Goal: Communication & Community: Share content

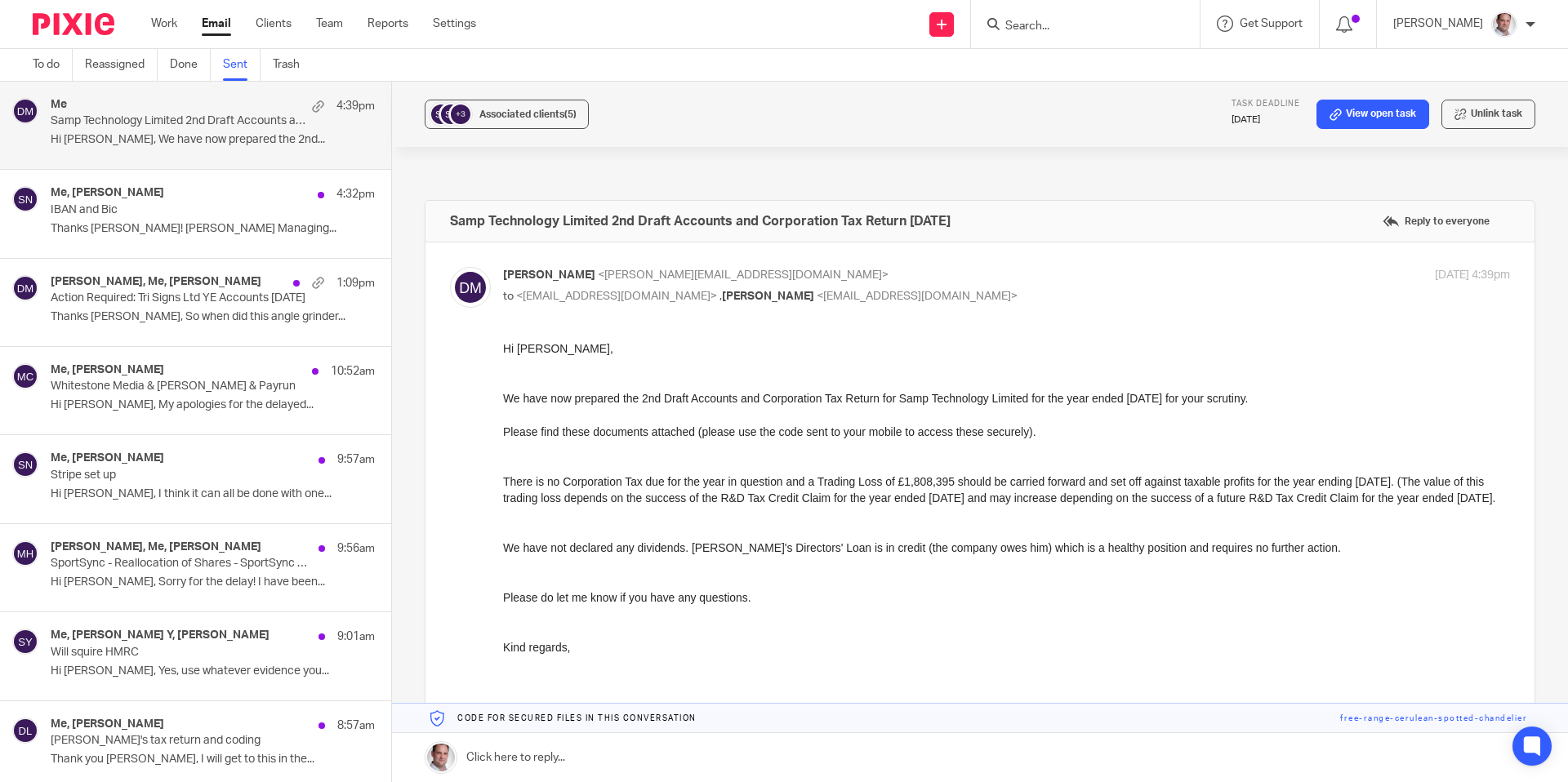
click at [205, 127] on p "Samp Technology Limited 2nd Draft Accounts and Corporation Tax Return 28 Feb 20…" at bounding box center [181, 121] width 260 height 14
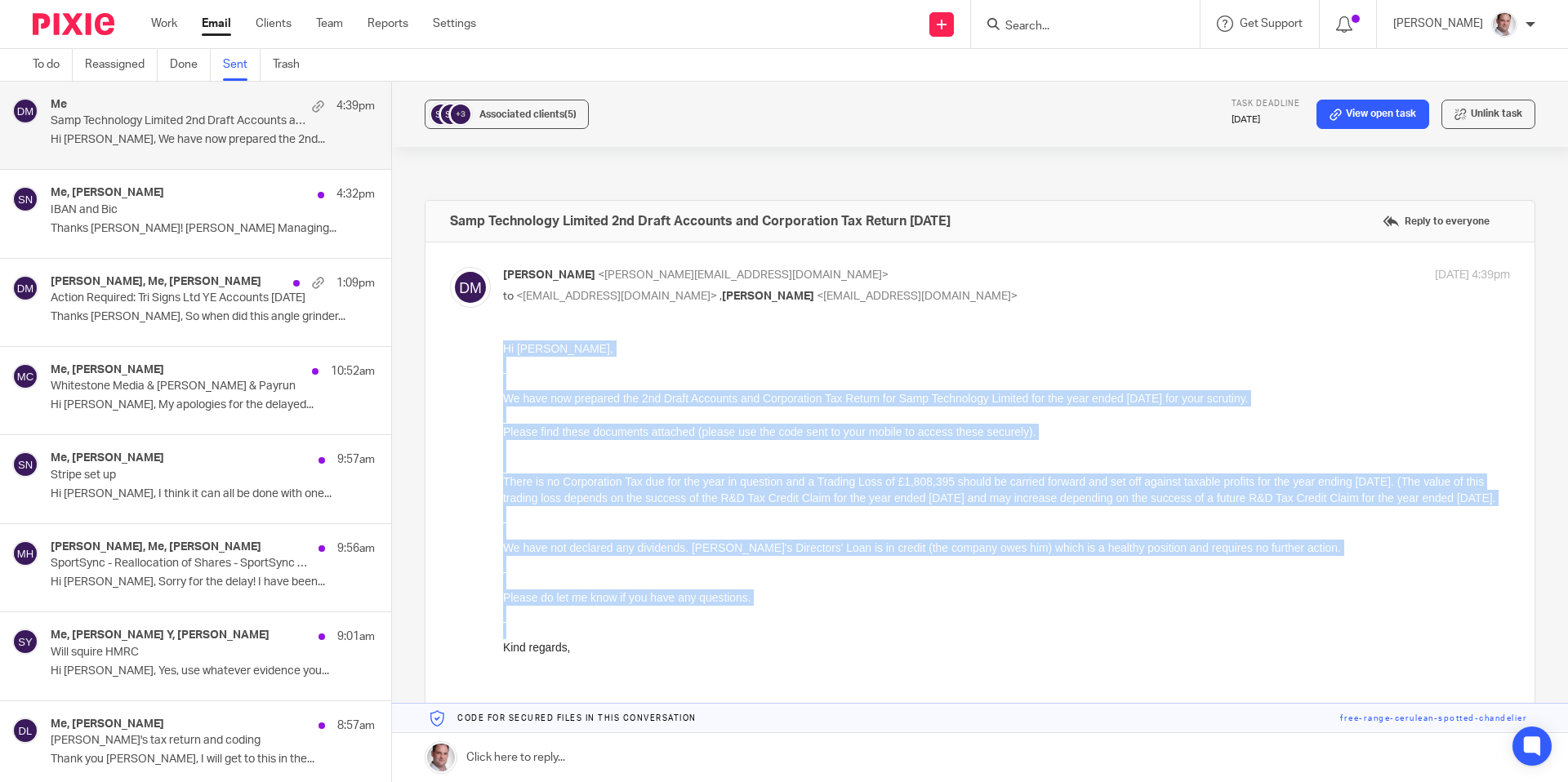
drag, startPoint x: 504, startPoint y: 347, endPoint x: 864, endPoint y: 687, distance: 495.2
click at [864, 687] on div "Hi Angus, We have now prepared the 2nd Draft Accounts and Corporation Tax Retur…" at bounding box center [1007, 523] width 1007 height 365
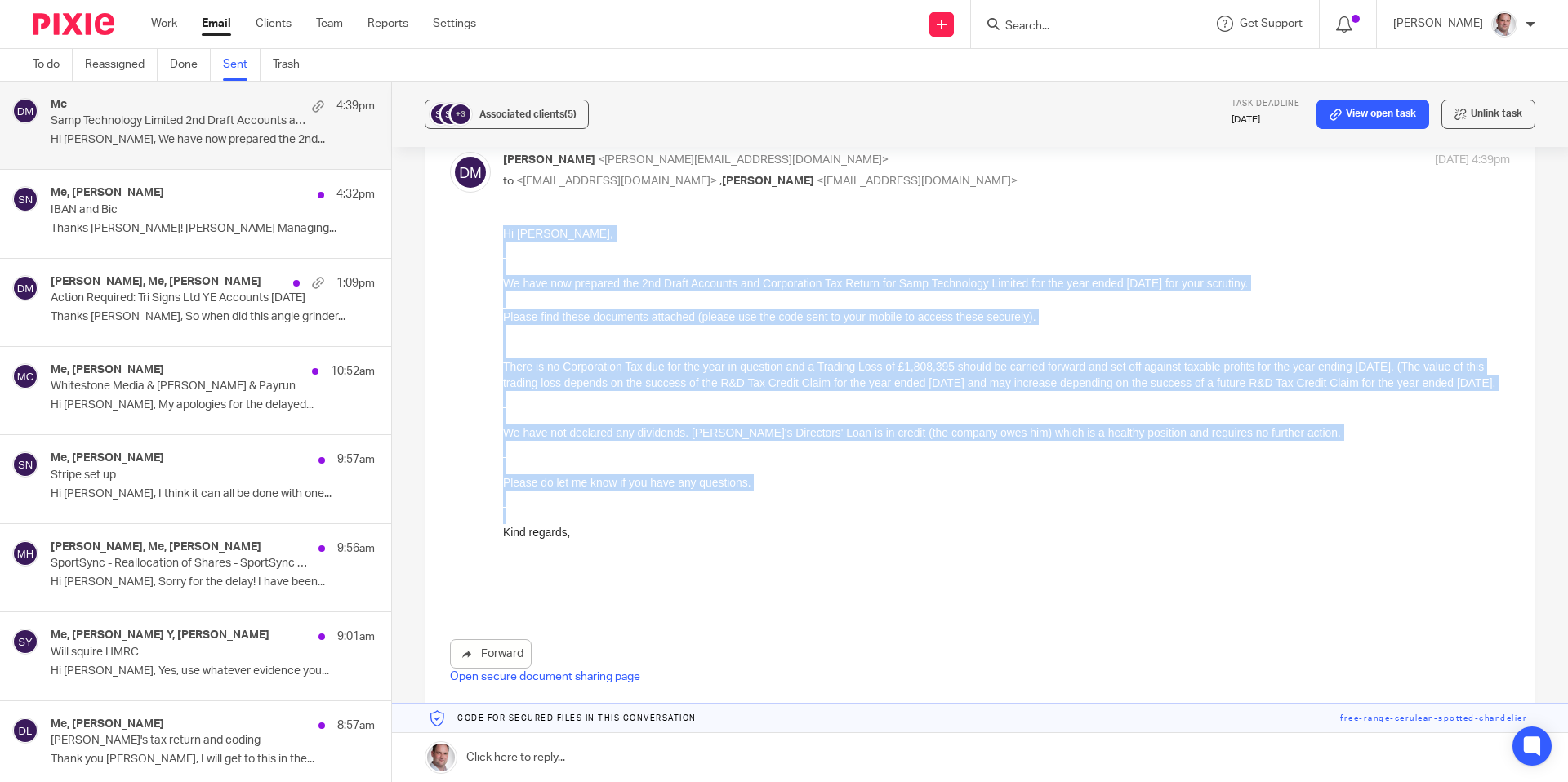
scroll to position [117, 0]
copy div "Hi Angus, We have now prepared the 2nd Draft Accounts and Corporation Tax Retur…"
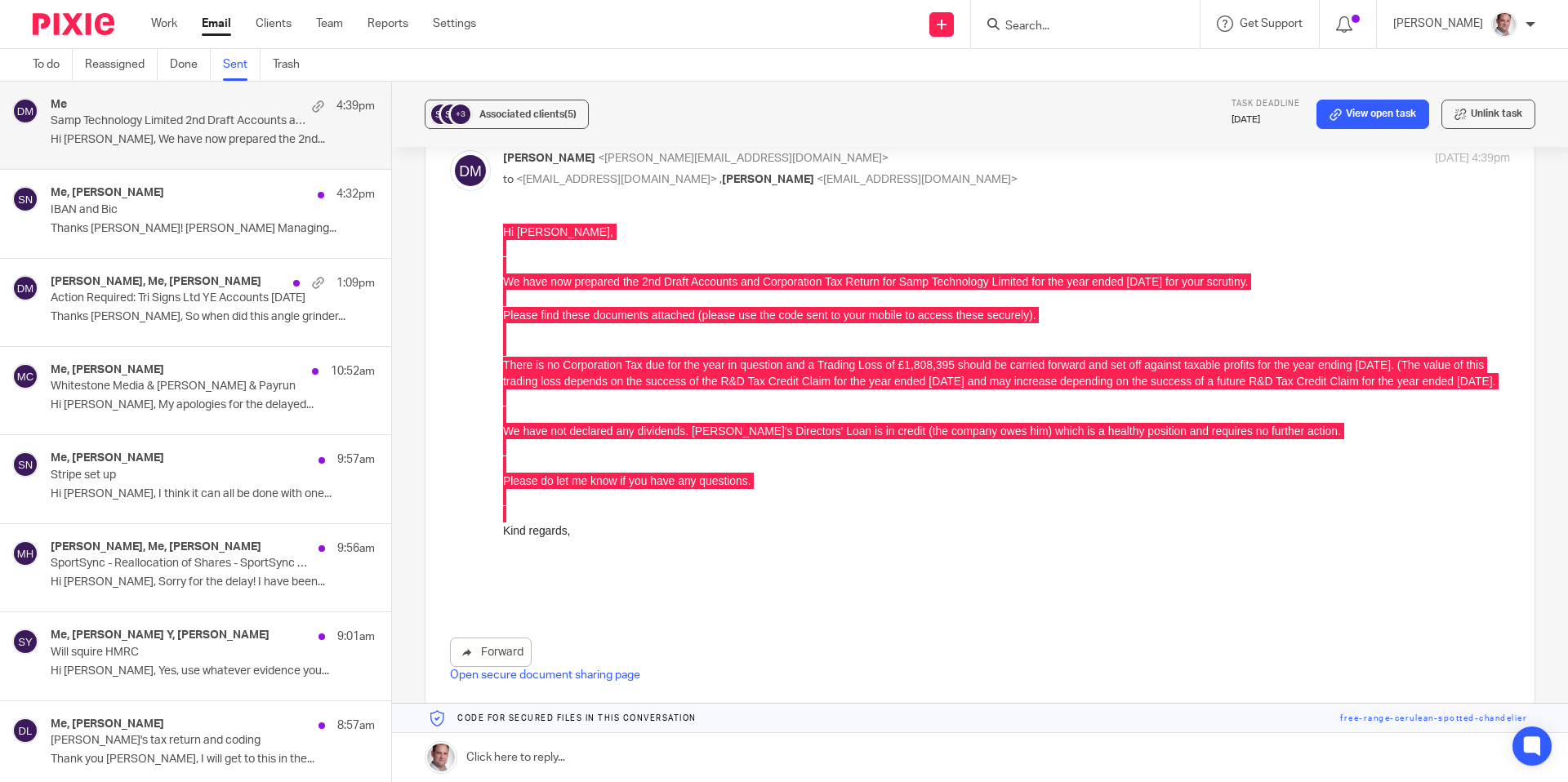
scroll to position [0, 0]
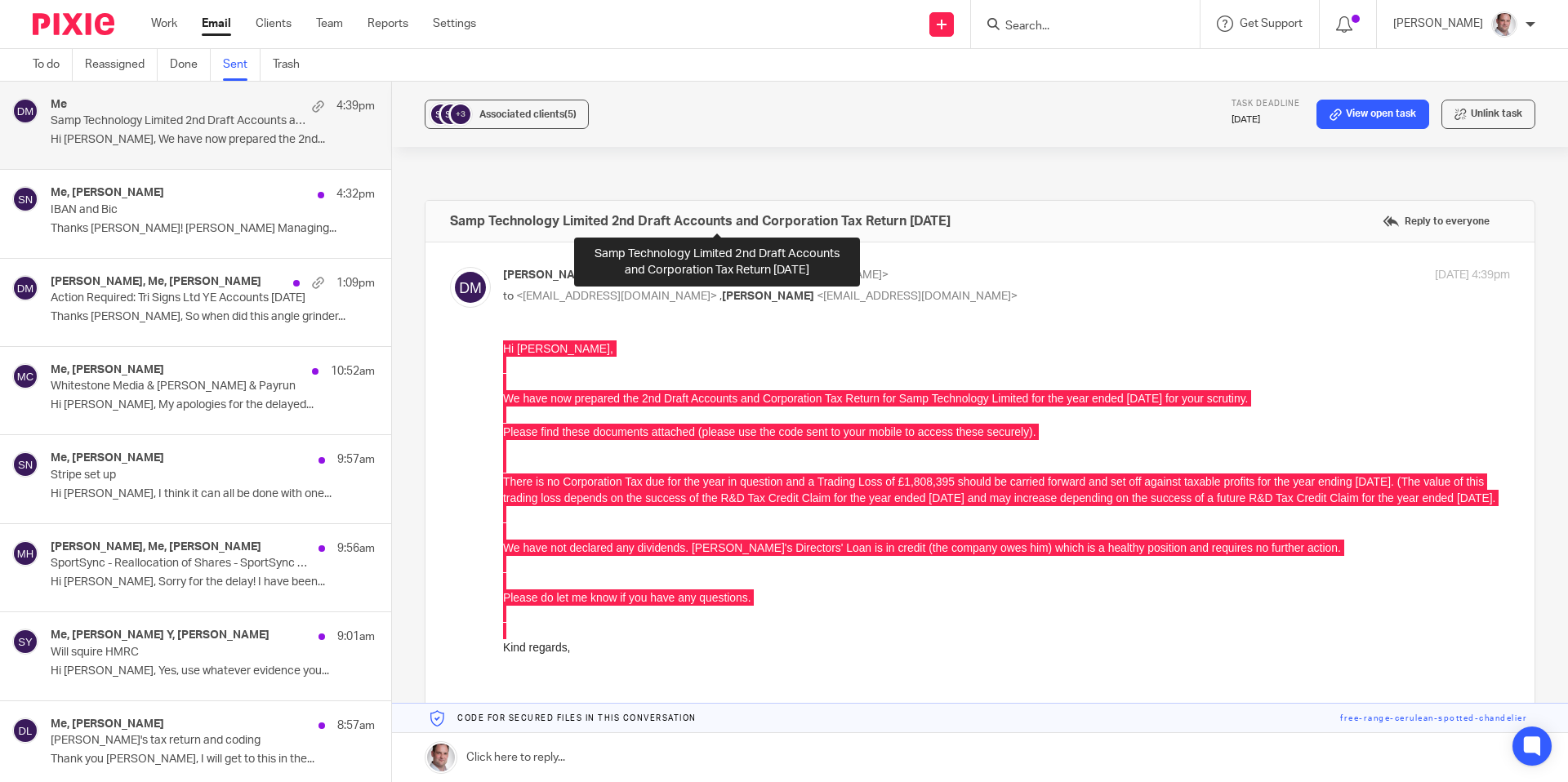
drag, startPoint x: 1001, startPoint y: 219, endPoint x: 451, endPoint y: 226, distance: 550.0
click at [451, 226] on div "Samp Technology Limited 2nd Draft Accounts and Corporation Tax Return 28 Feb 20…" at bounding box center [980, 221] width 1109 height 41
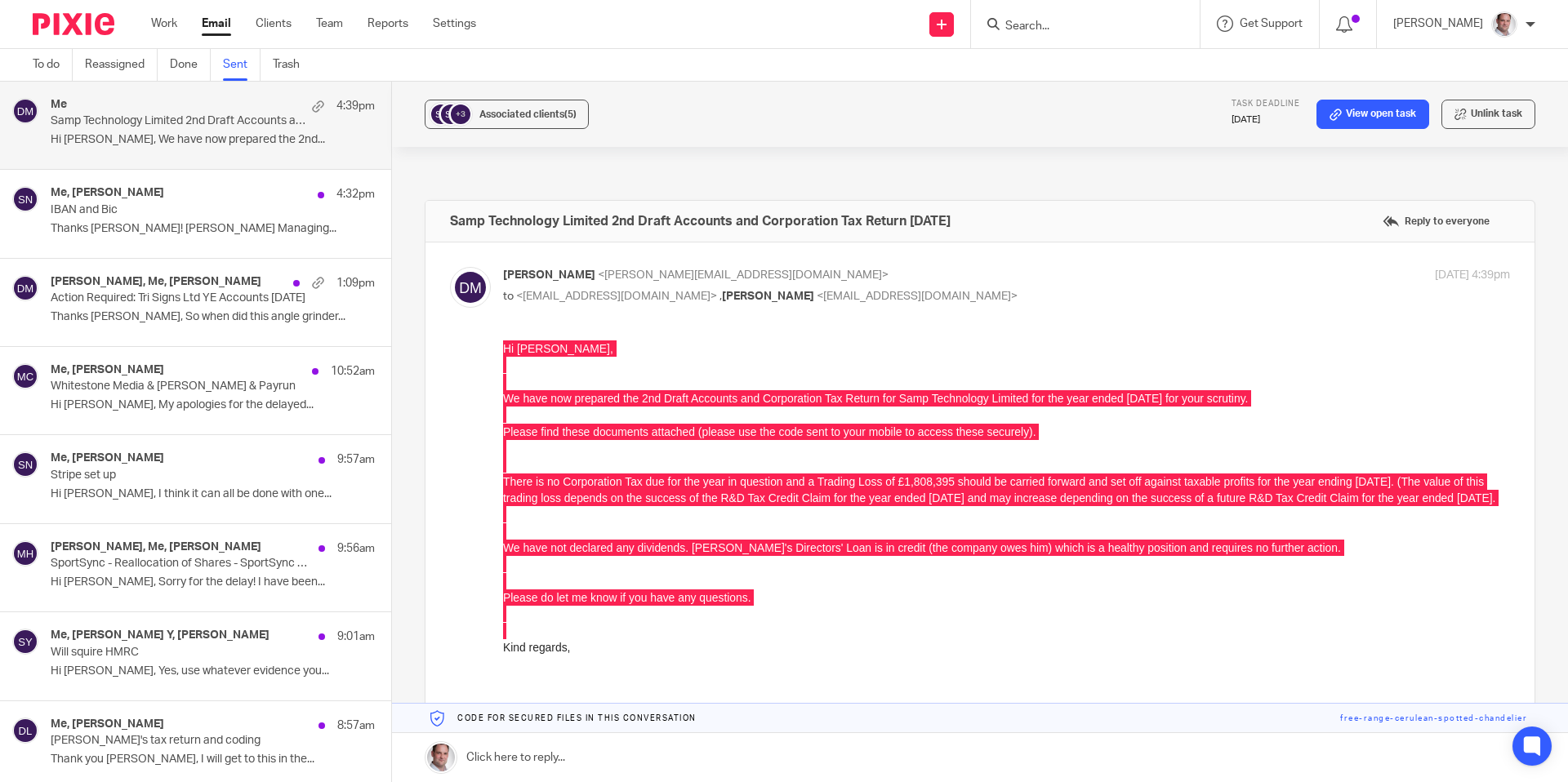
copy h4 "Samp Technology Limited 2nd Draft Accounts and Corporation Tax Return 28 Feb 20…"
drag, startPoint x: 701, startPoint y: 267, endPoint x: 624, endPoint y: 272, distance: 77.2
click at [622, 267] on div "angusg@samptechnology.com" at bounding box center [630, 264] width 227 height 33
click at [533, 265] on div "angusg@samptechnology.com" at bounding box center [630, 264] width 227 height 33
copy div "angusg@samptechnology.com"
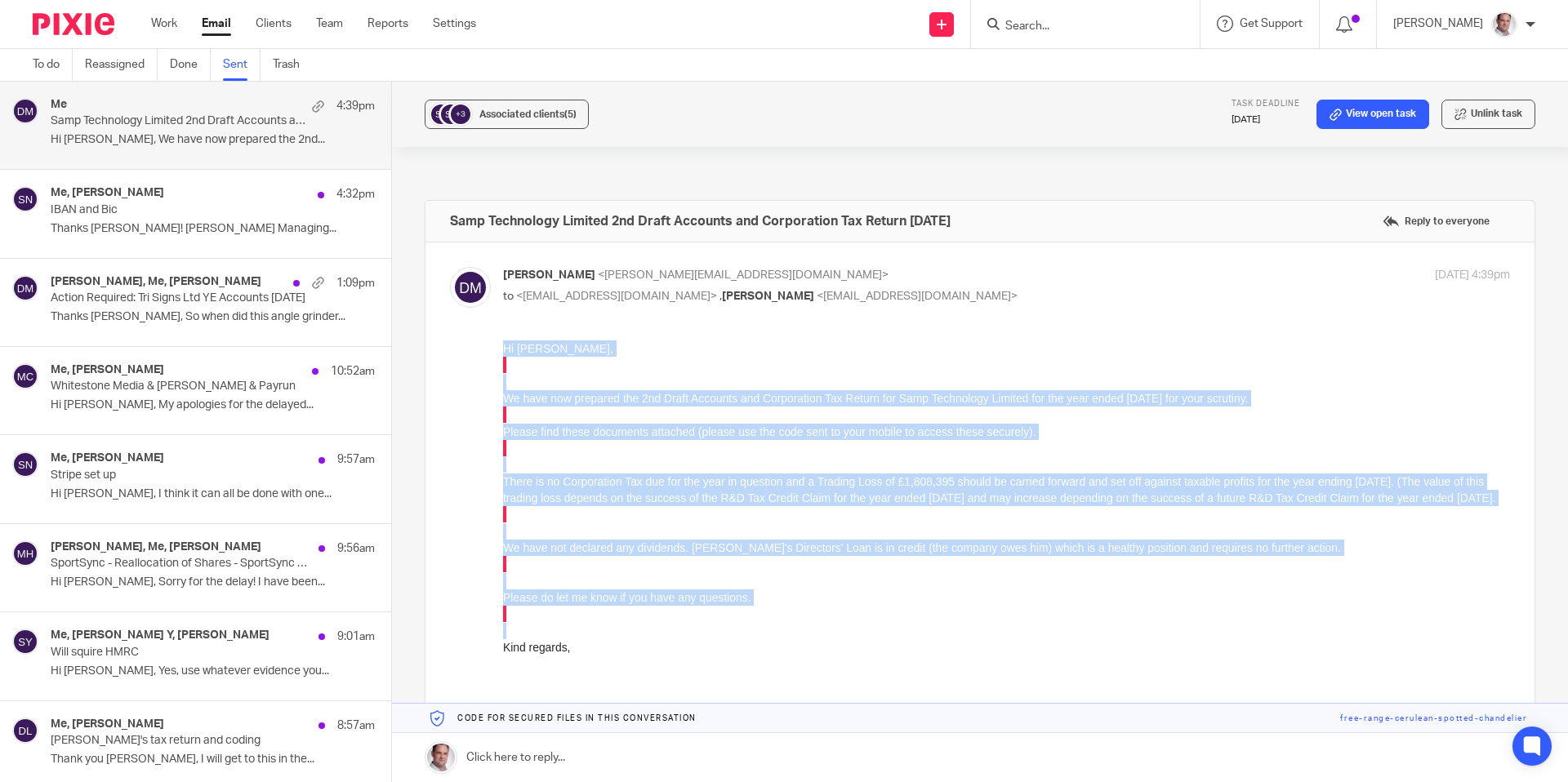
click at [1078, 606] on p "Please do let me know if you have any questions." at bounding box center [1007, 598] width 1007 height 17
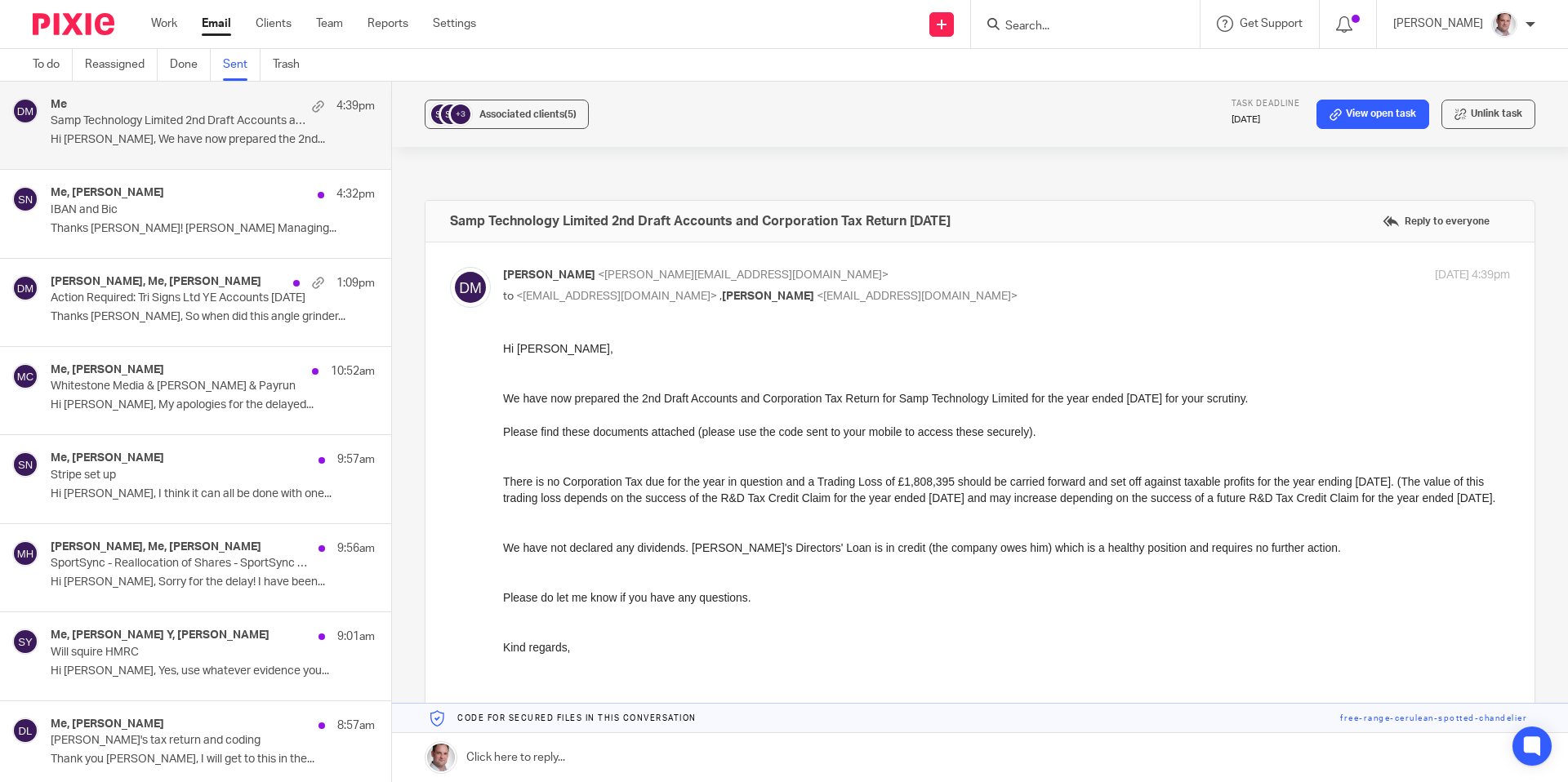
click at [240, 66] on link "Sent" at bounding box center [242, 65] width 37 height 32
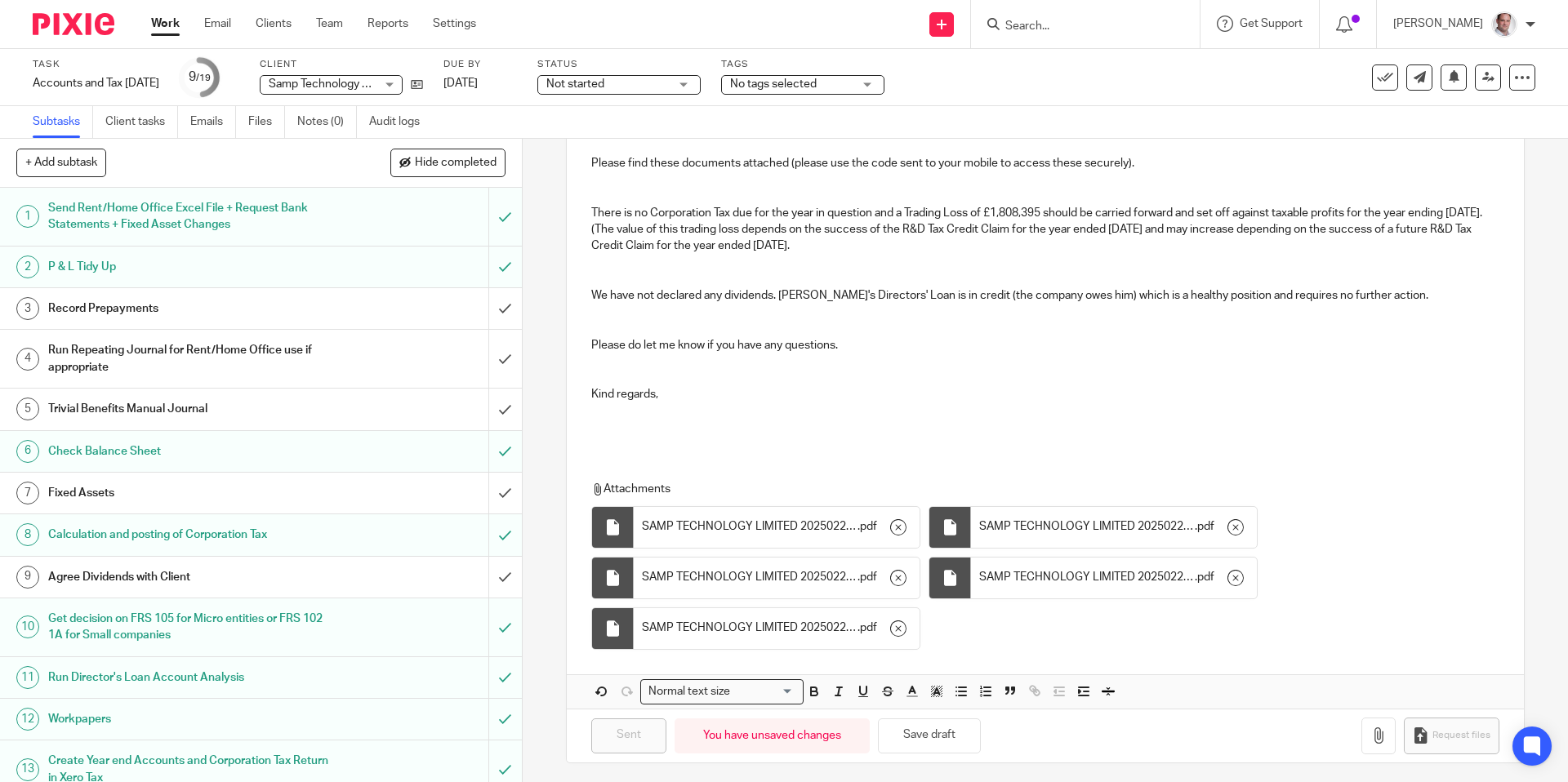
scroll to position [302, 0]
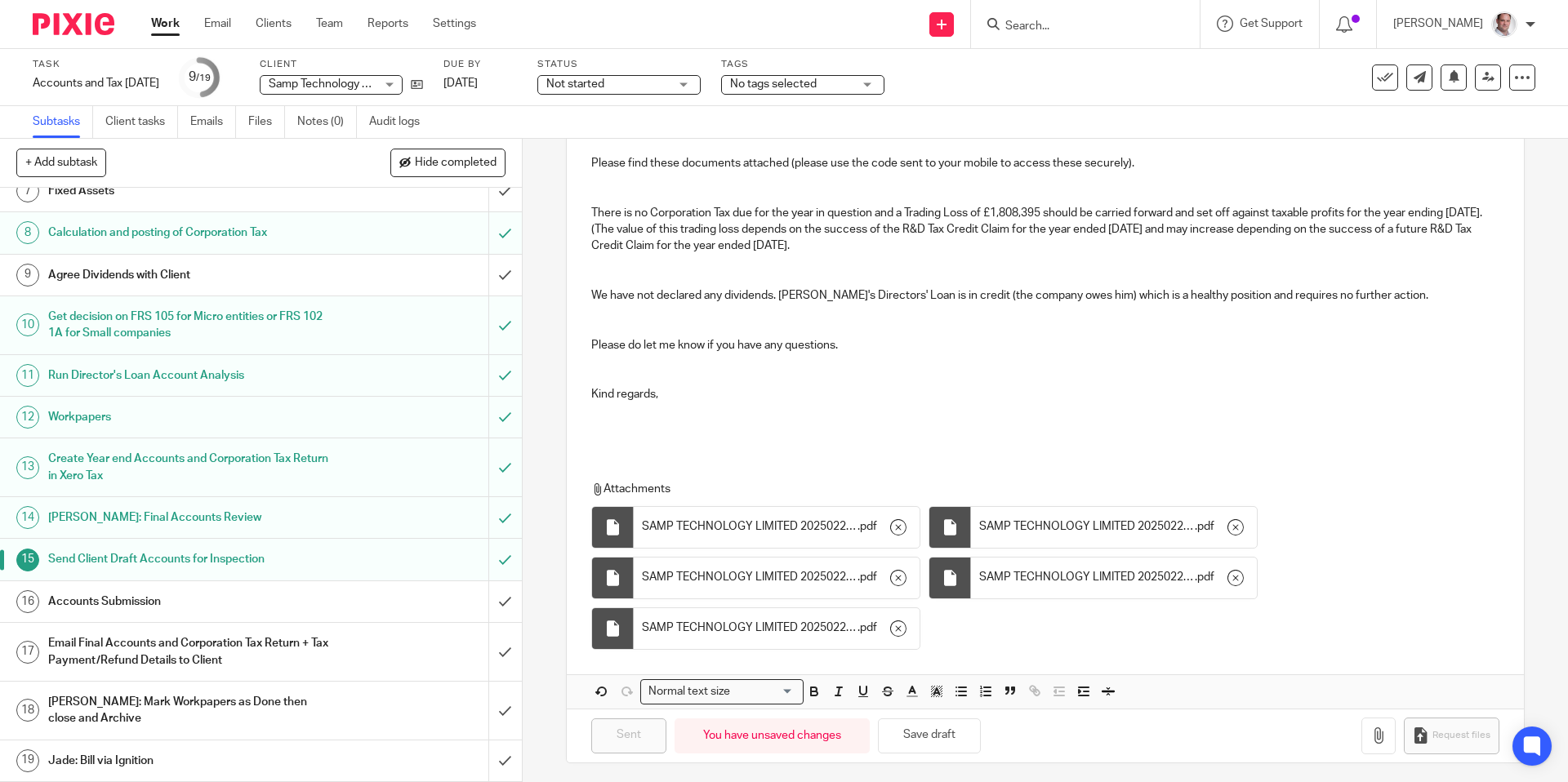
click at [131, 562] on h1 "Send Client Draft Accounts for Inspection" at bounding box center [189, 559] width 282 height 24
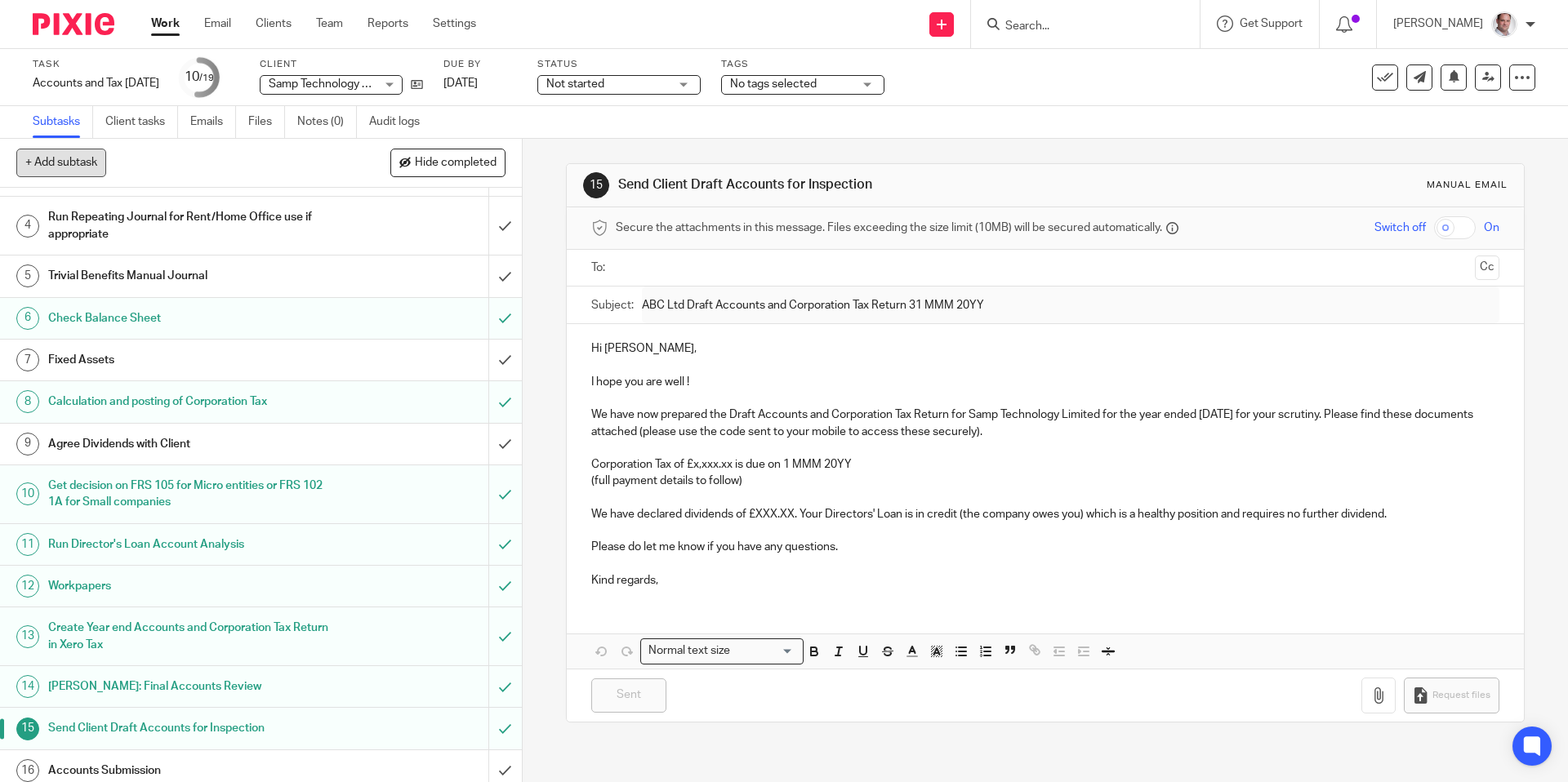
scroll to position [302, 0]
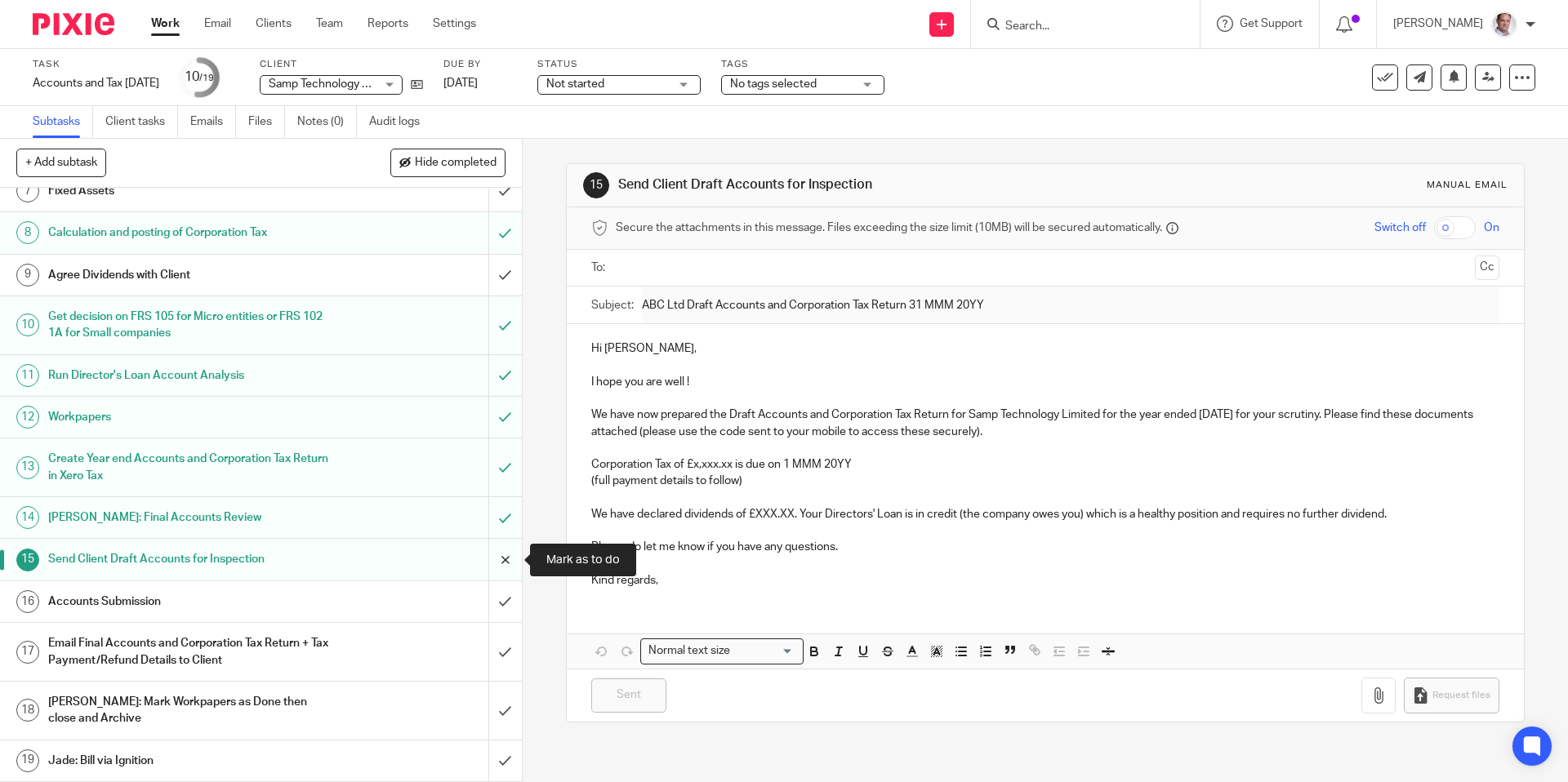
click at [504, 559] on input "submit" at bounding box center [261, 559] width 522 height 41
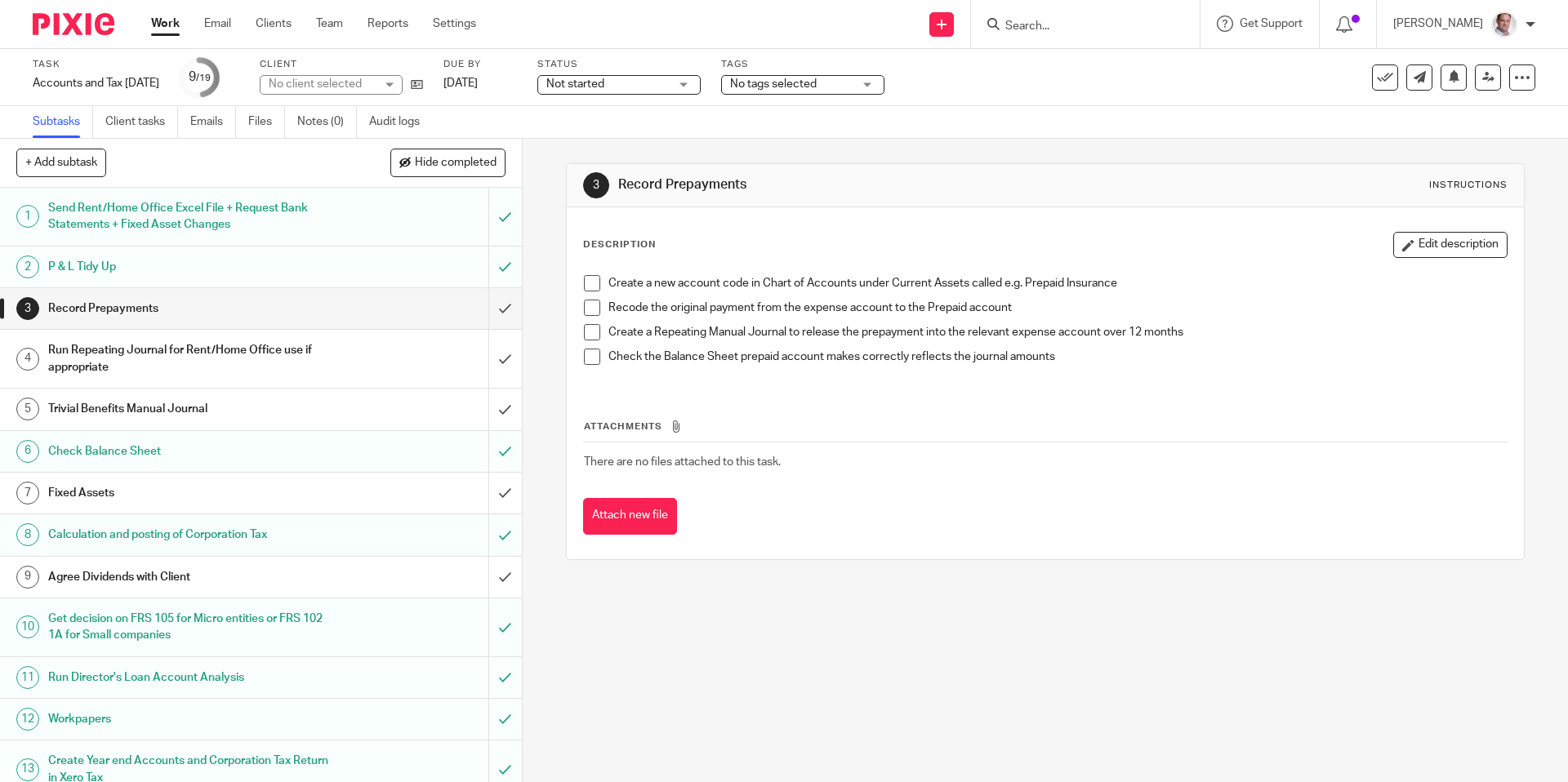
scroll to position [302, 0]
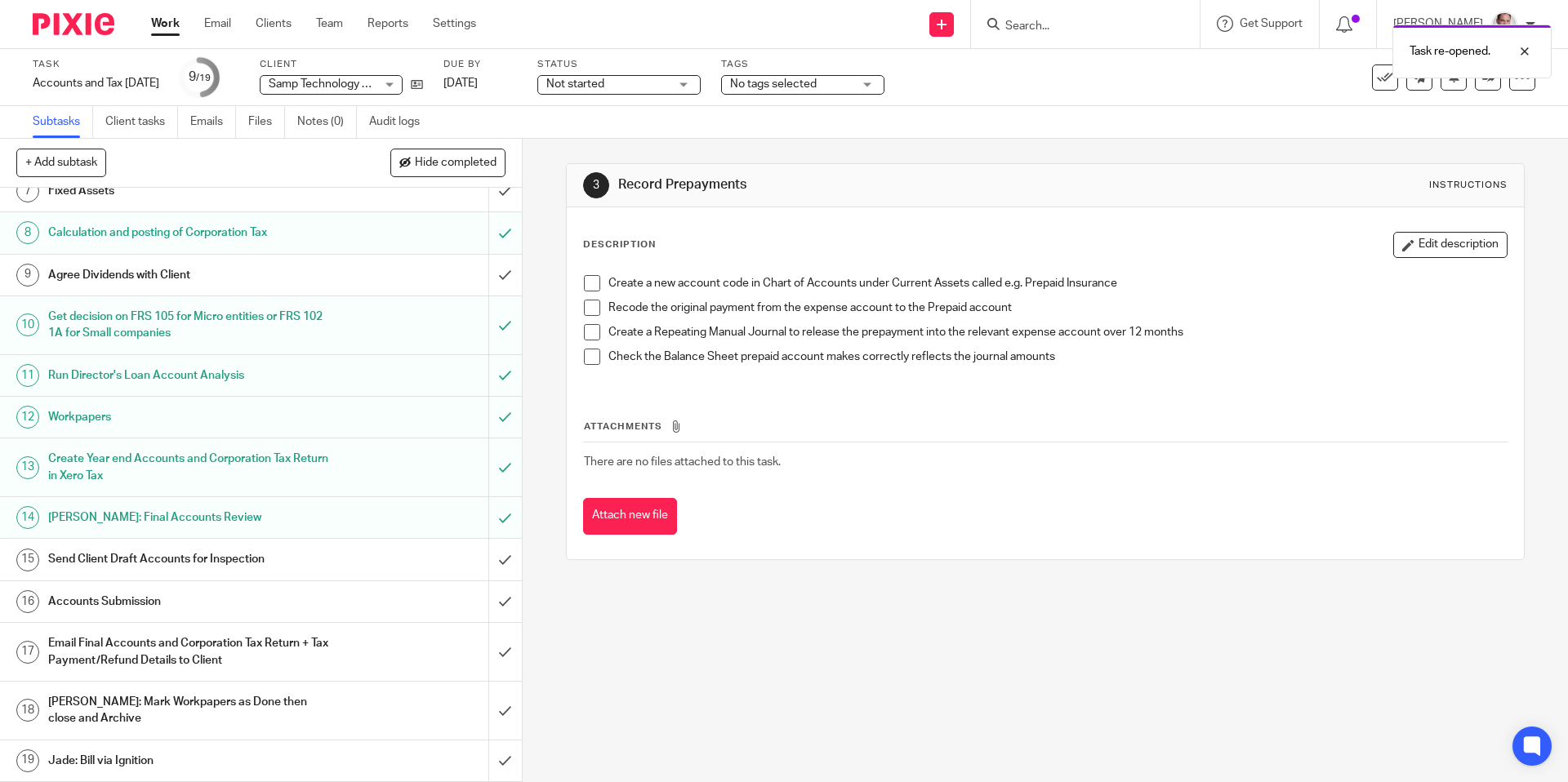
click at [150, 558] on h1 "Send Client Draft Accounts for Inspection" at bounding box center [189, 559] width 282 height 24
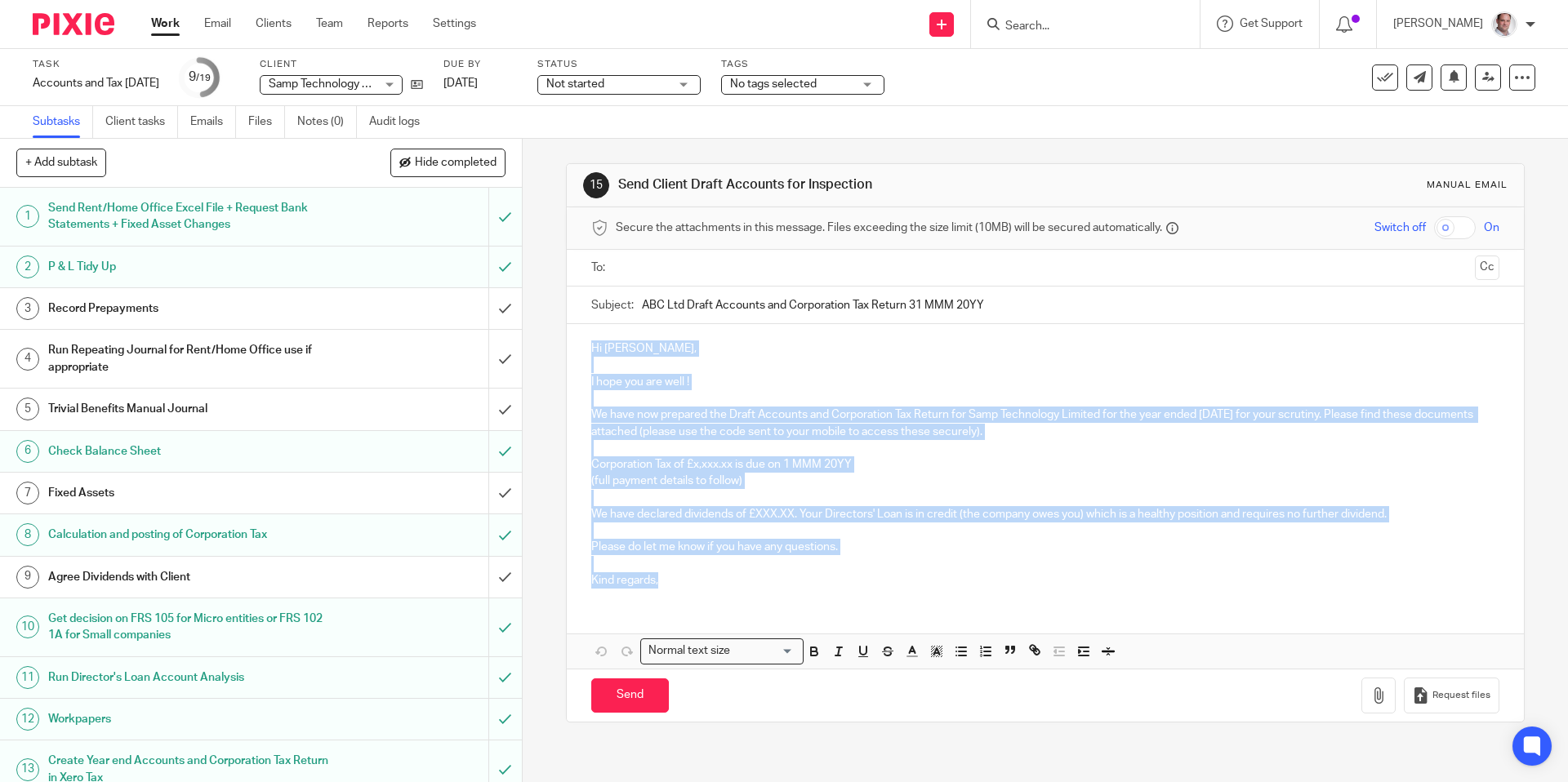
drag, startPoint x: 592, startPoint y: 345, endPoint x: 782, endPoint y: 619, distance: 333.4
click at [782, 619] on div "Hi [PERSON_NAME], I hope you are well ! We have now prepared the Draft Accounts…" at bounding box center [1045, 496] width 957 height 344
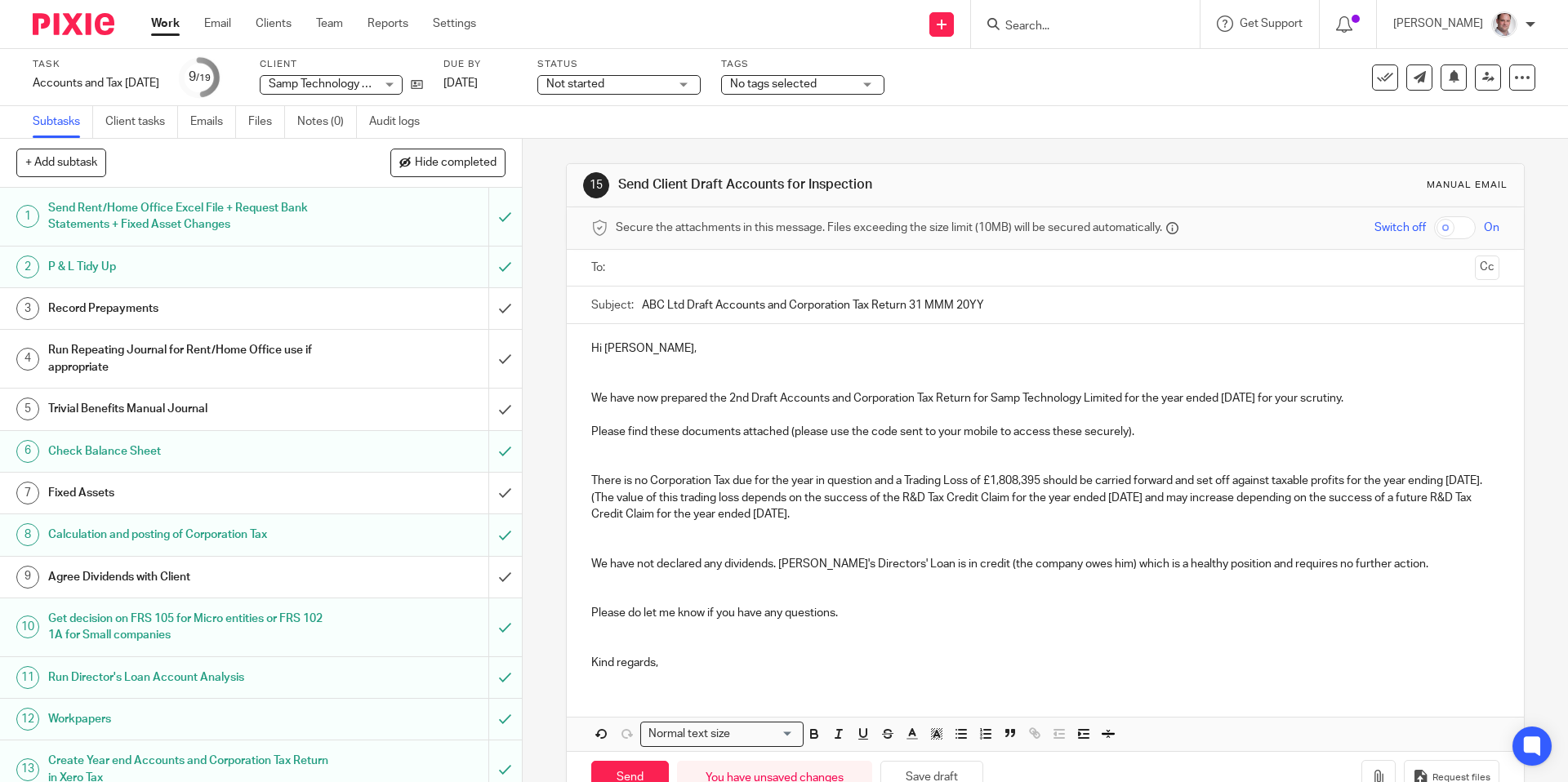
drag, startPoint x: 743, startPoint y: 397, endPoint x: 743, endPoint y: 451, distance: 54.0
click at [743, 397] on p "We have now prepared the 2nd Draft Accounts and Corporation Tax Return for Samp…" at bounding box center [1045, 398] width 908 height 17
drag, startPoint x: 1000, startPoint y: 303, endPoint x: 595, endPoint y: 288, distance: 405.3
click at [595, 288] on div "Subject: ABC Ltd Draft Accounts and Corporation Tax Return 31 MMM 20YY" at bounding box center [1045, 306] width 908 height 37
paste input "Samp Technology Limited 2nd Draft Accounts and Corporation Tax Return 28 Feb 20…"
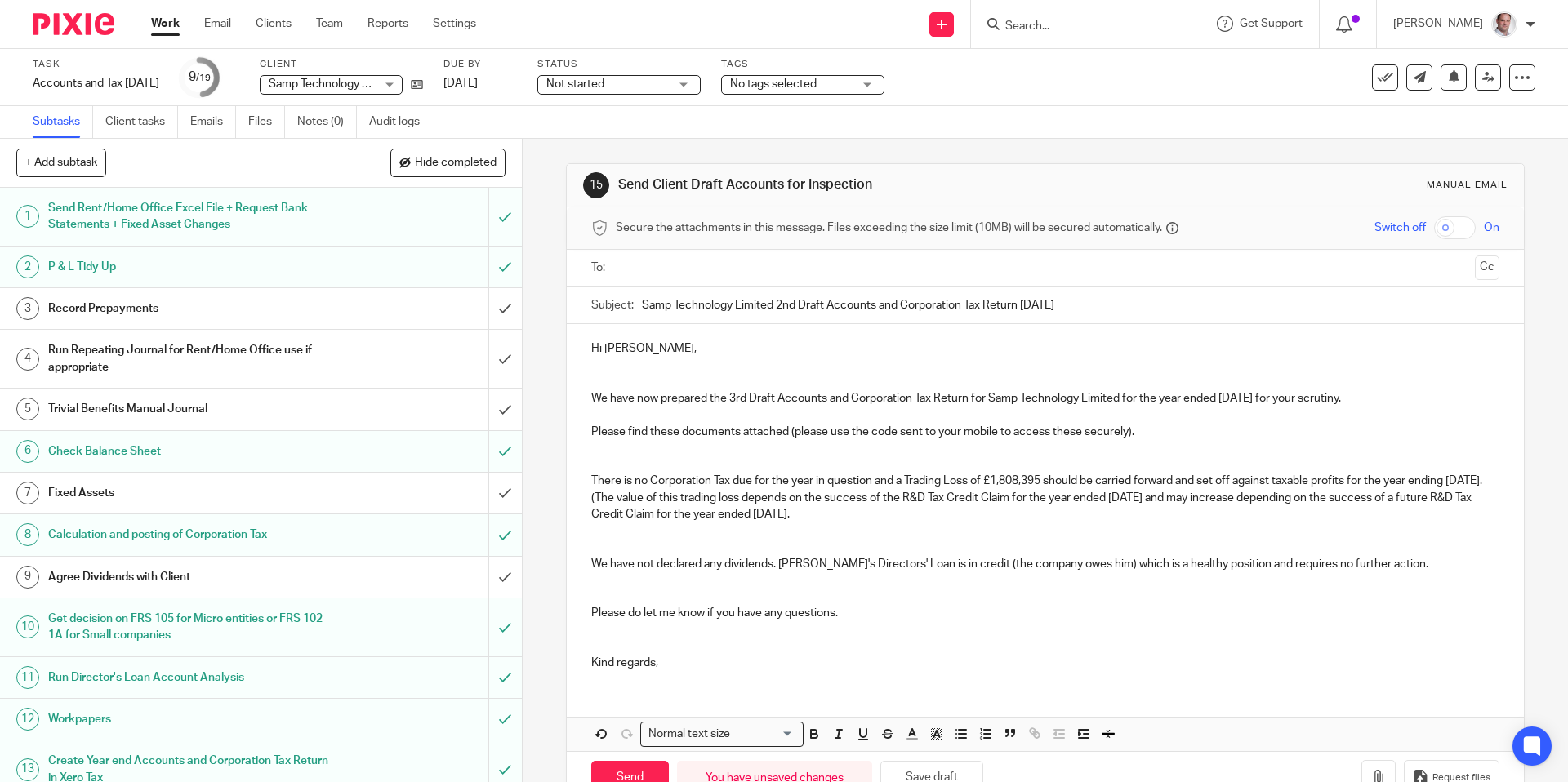
click at [796, 302] on input "Samp Technology Limited 2nd Draft Accounts and Corporation Tax Return 28 Feb 20…" at bounding box center [1070, 306] width 857 height 37
type input "Samp Technology Limited 3rd Draft Accounts and Corporation Tax Return 28 Feb 20…"
click at [661, 247] on div "Secure the attachments in this message. Files exceeding the size limit (10MB) w…" at bounding box center [1045, 228] width 957 height 43
click at [654, 266] on input "text" at bounding box center [1044, 268] width 846 height 19
click at [785, 269] on input "text" at bounding box center [1114, 270] width 710 height 32
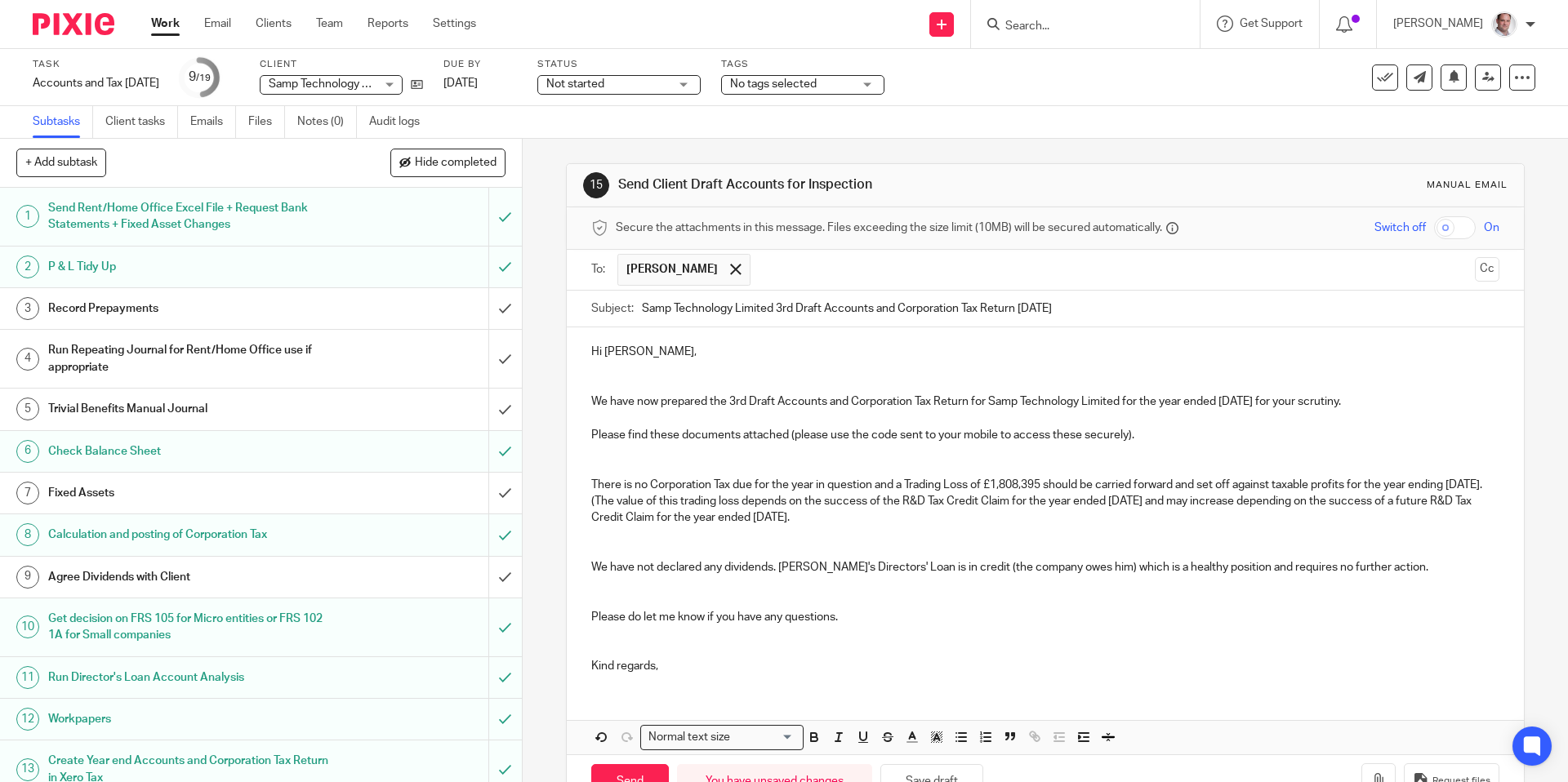
paste input "angusg@samptechnology.com"
type input "angusg@samptechnology.com"
click at [1458, 223] on input "checkbox" at bounding box center [1455, 228] width 42 height 23
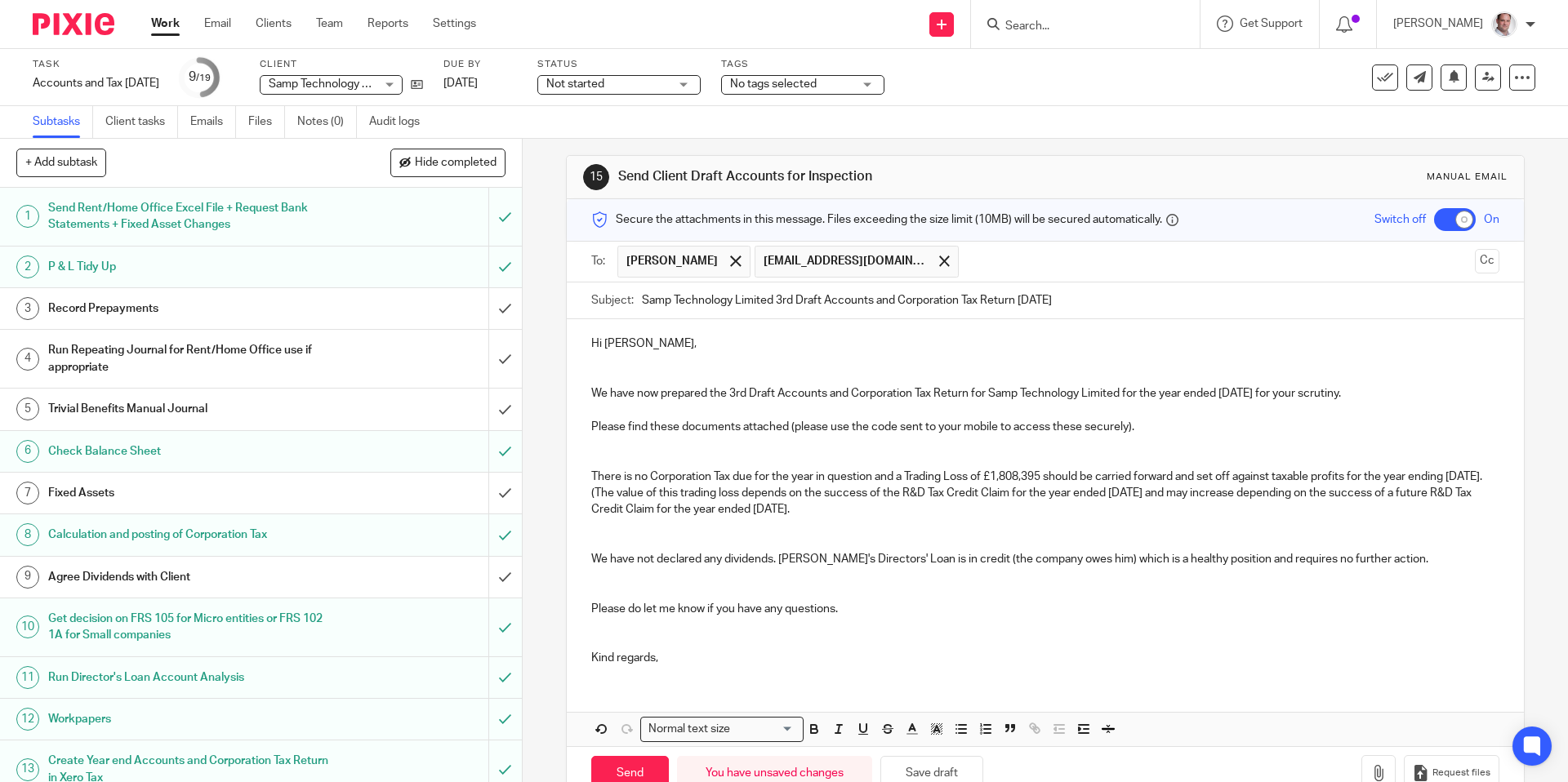
scroll to position [51, 0]
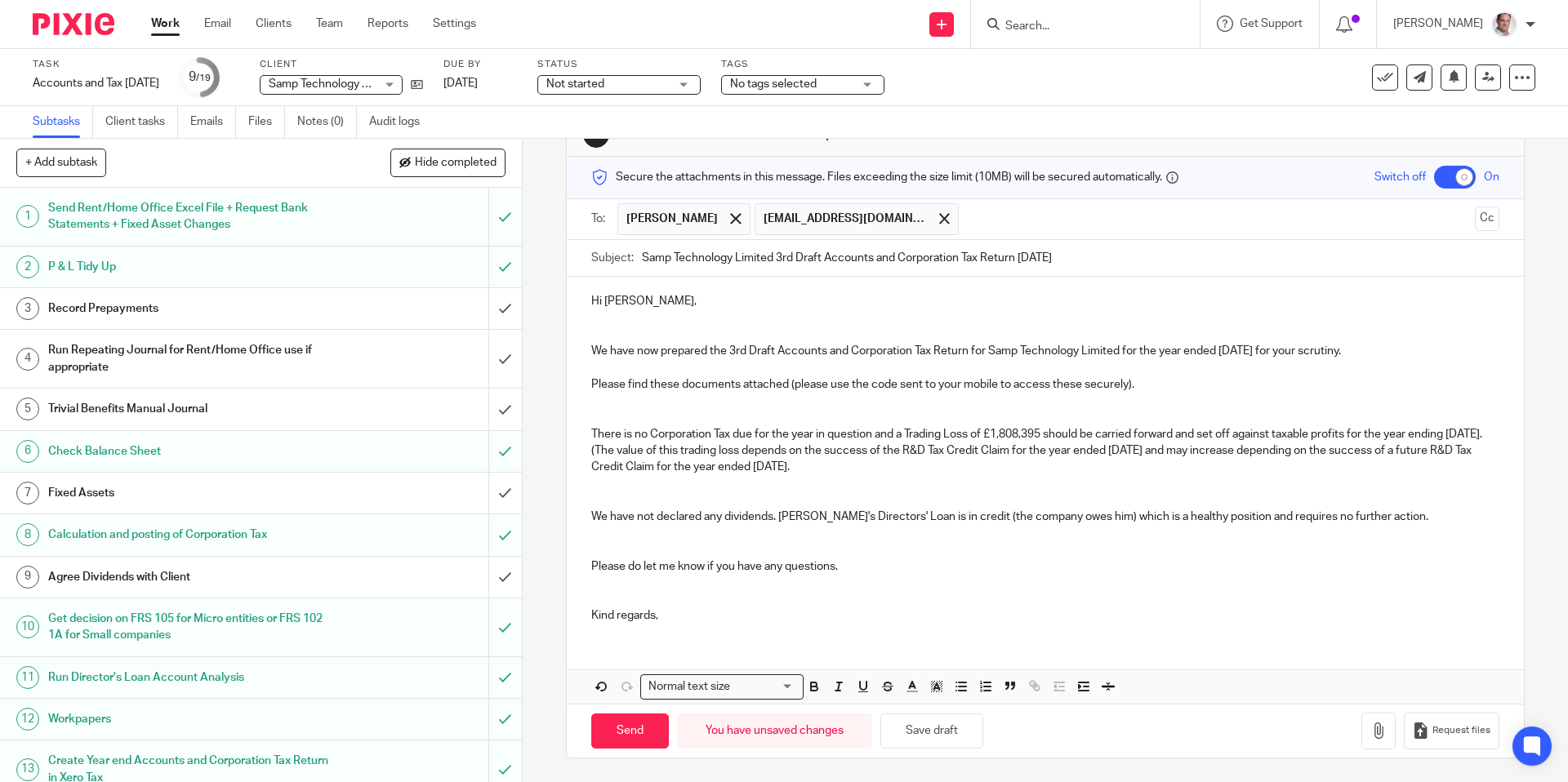
click at [891, 467] on p "There is no Corporation Tax due for the year in question and a Trading Loss of …" at bounding box center [1045, 451] width 908 height 50
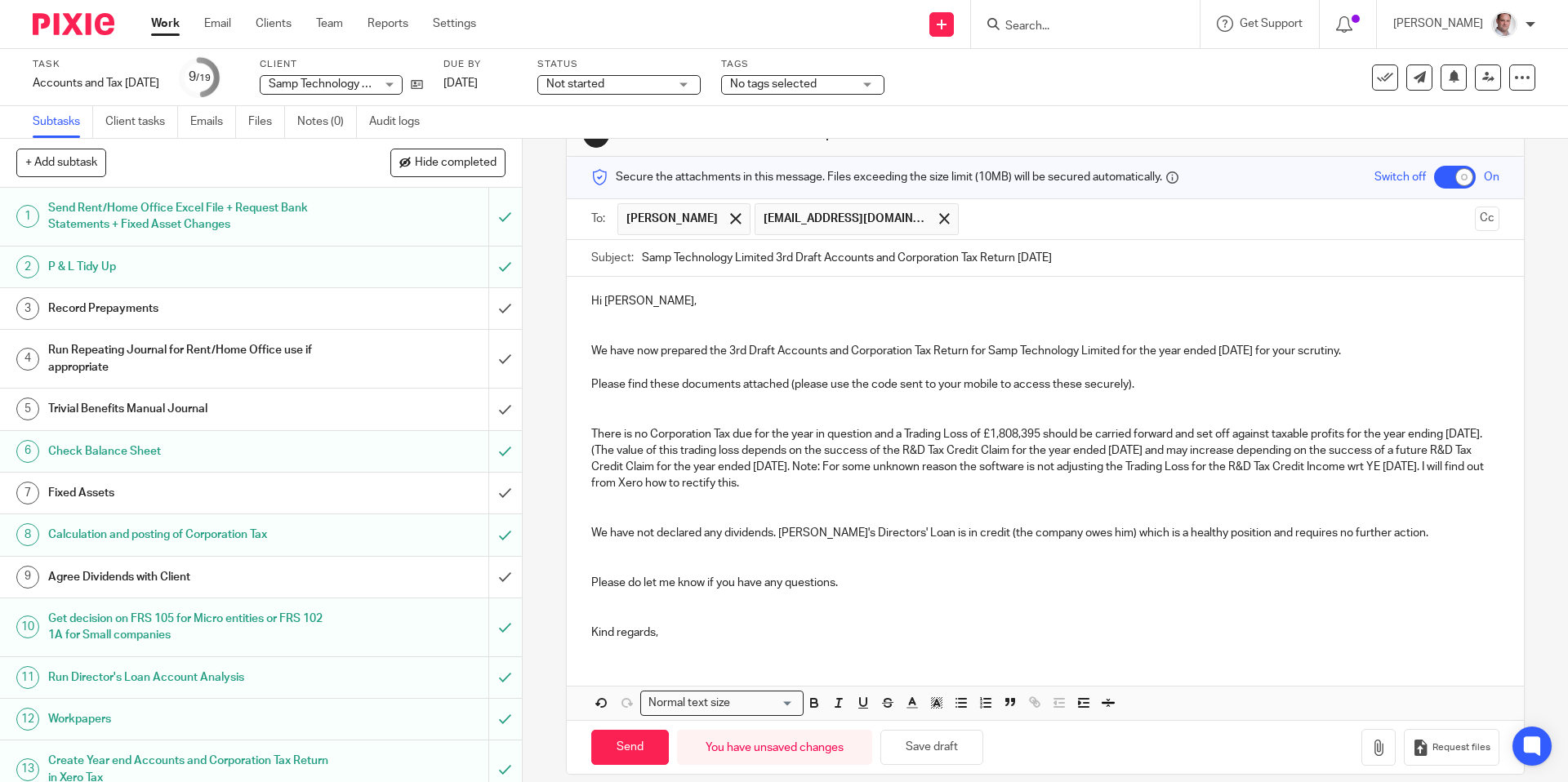
scroll to position [67, 0]
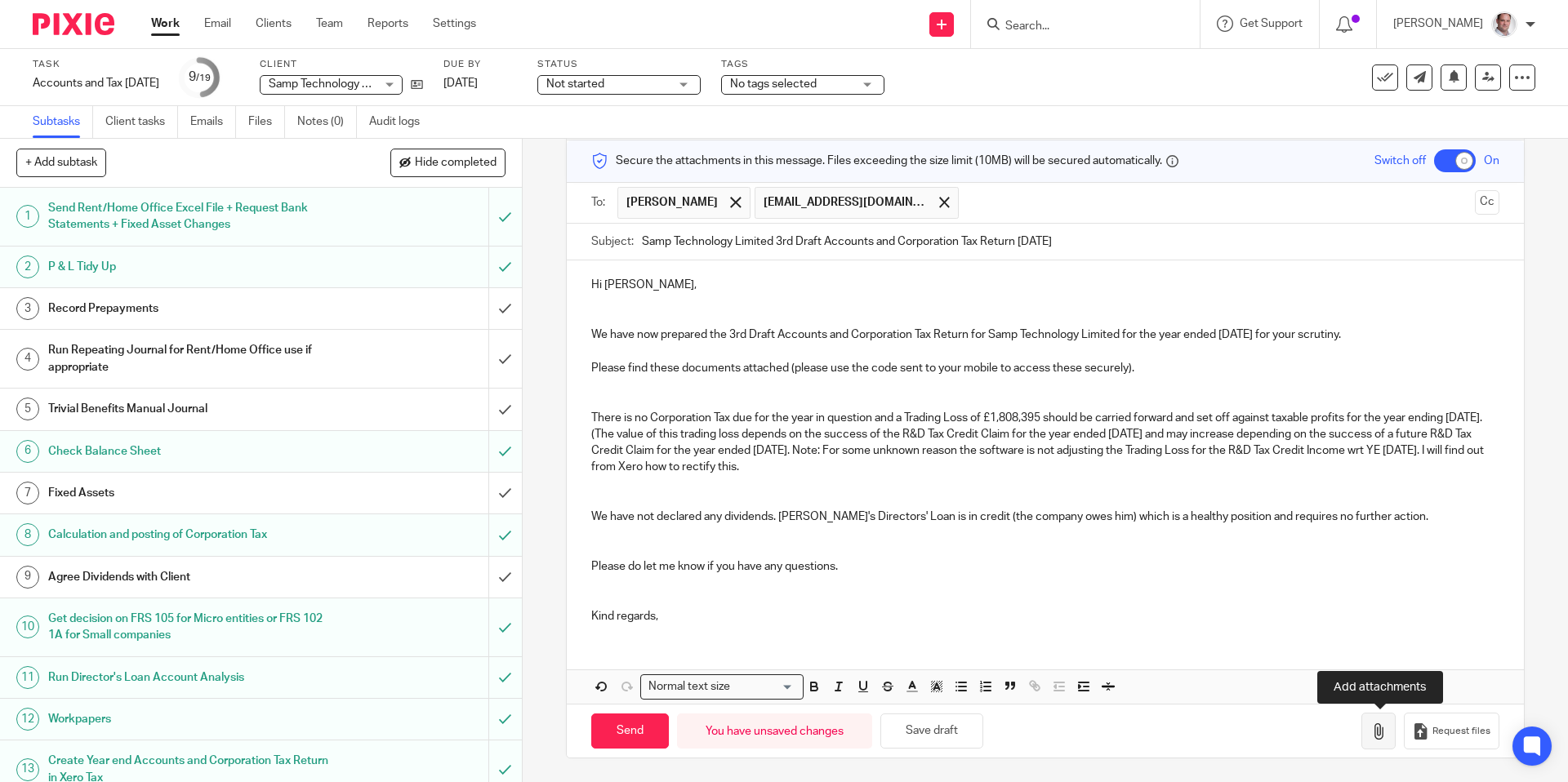
click at [1372, 735] on icon "button" at bounding box center [1379, 732] width 17 height 17
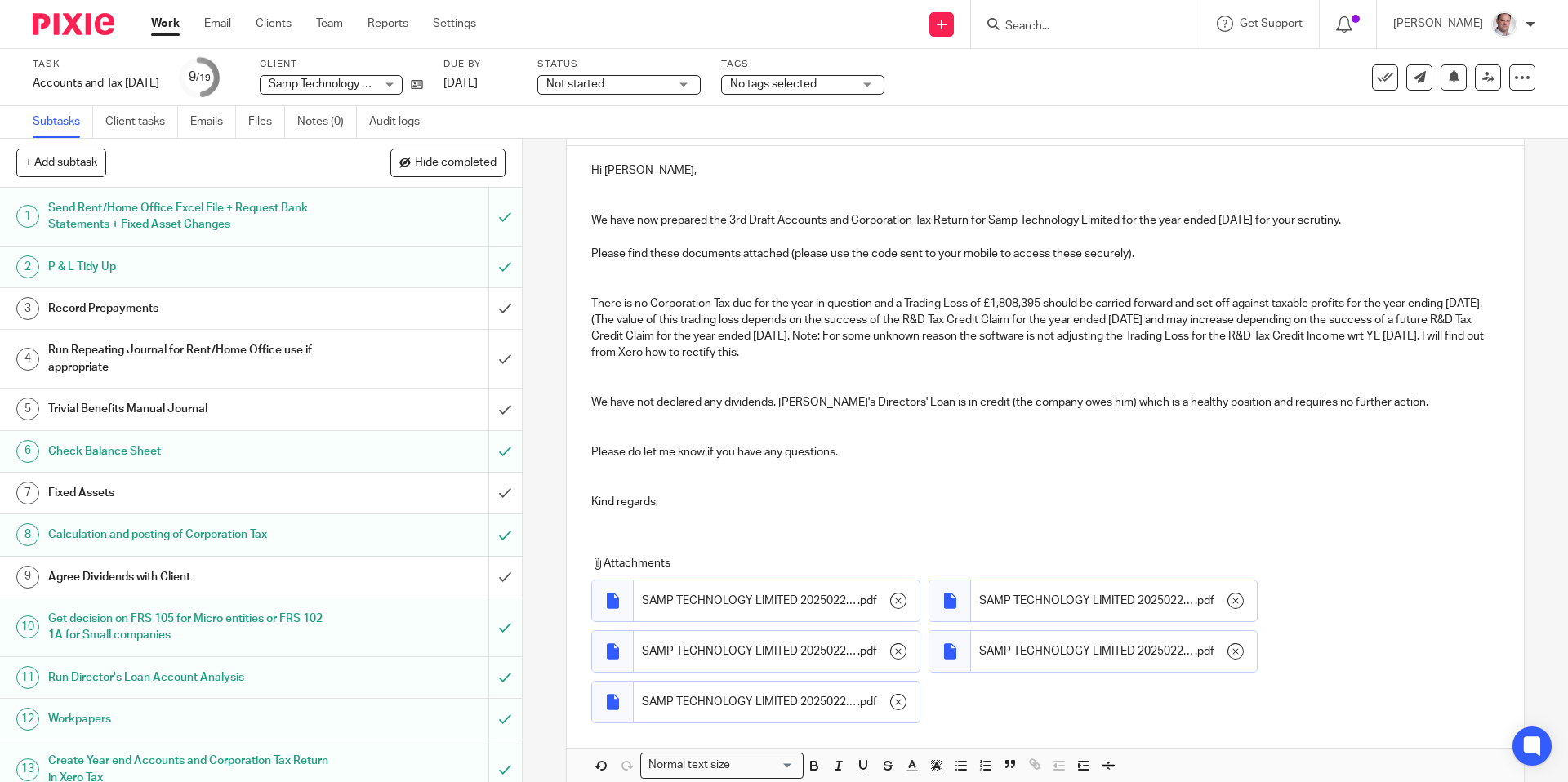
scroll to position [261, 0]
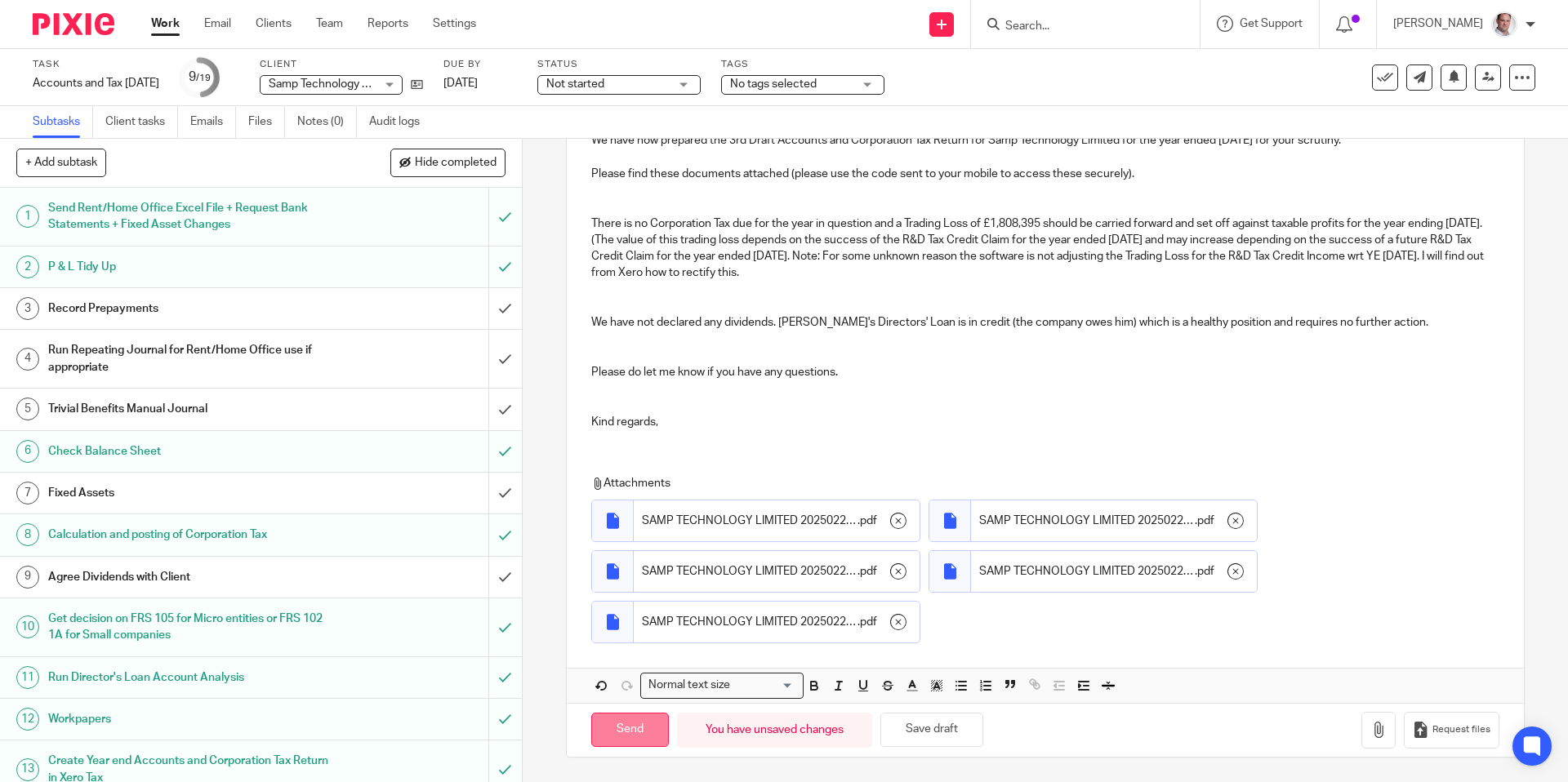
click at [634, 736] on input "Send" at bounding box center [631, 731] width 78 height 35
checkbox input "false"
type input "Sent"
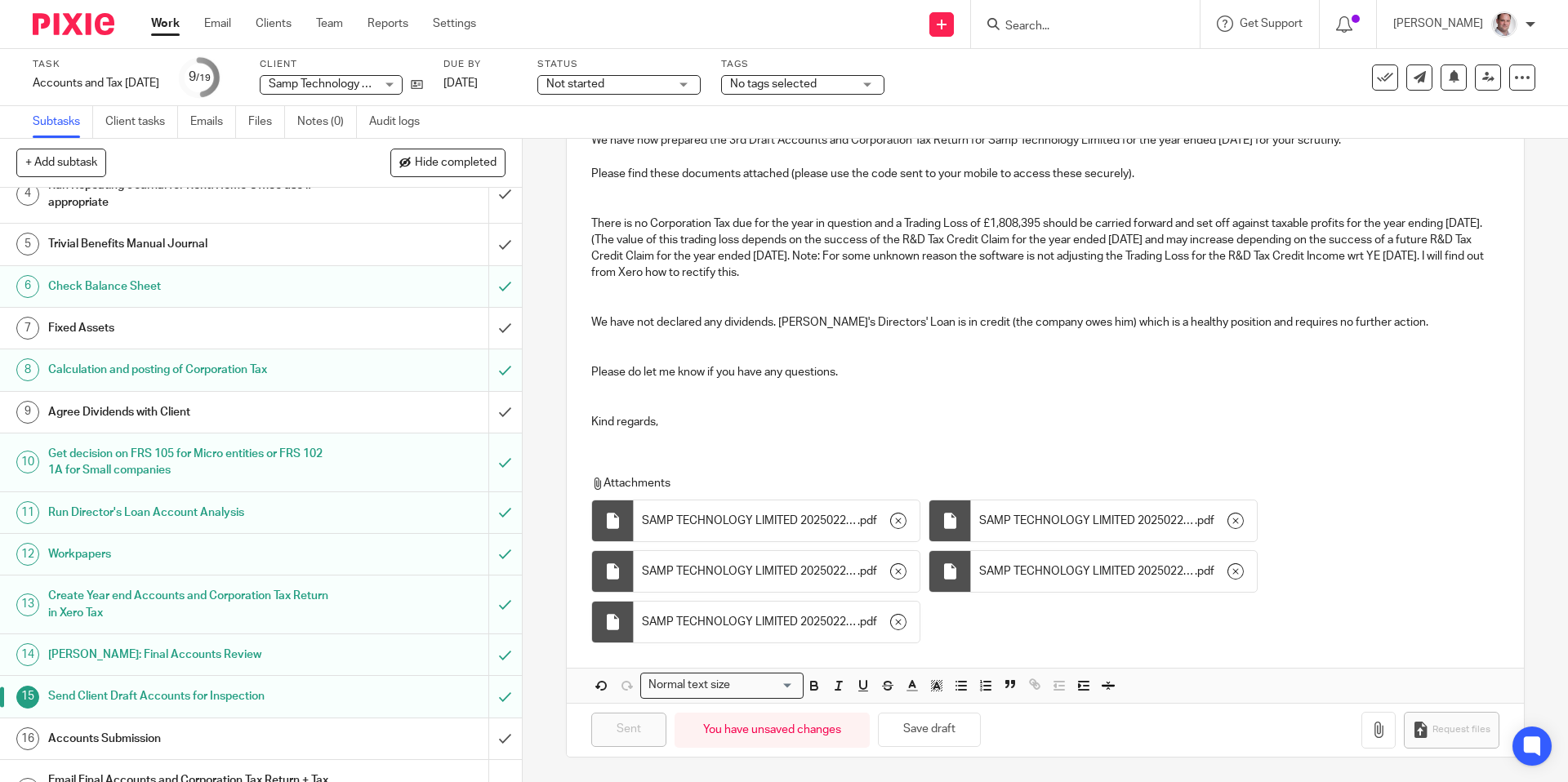
scroll to position [302, 0]
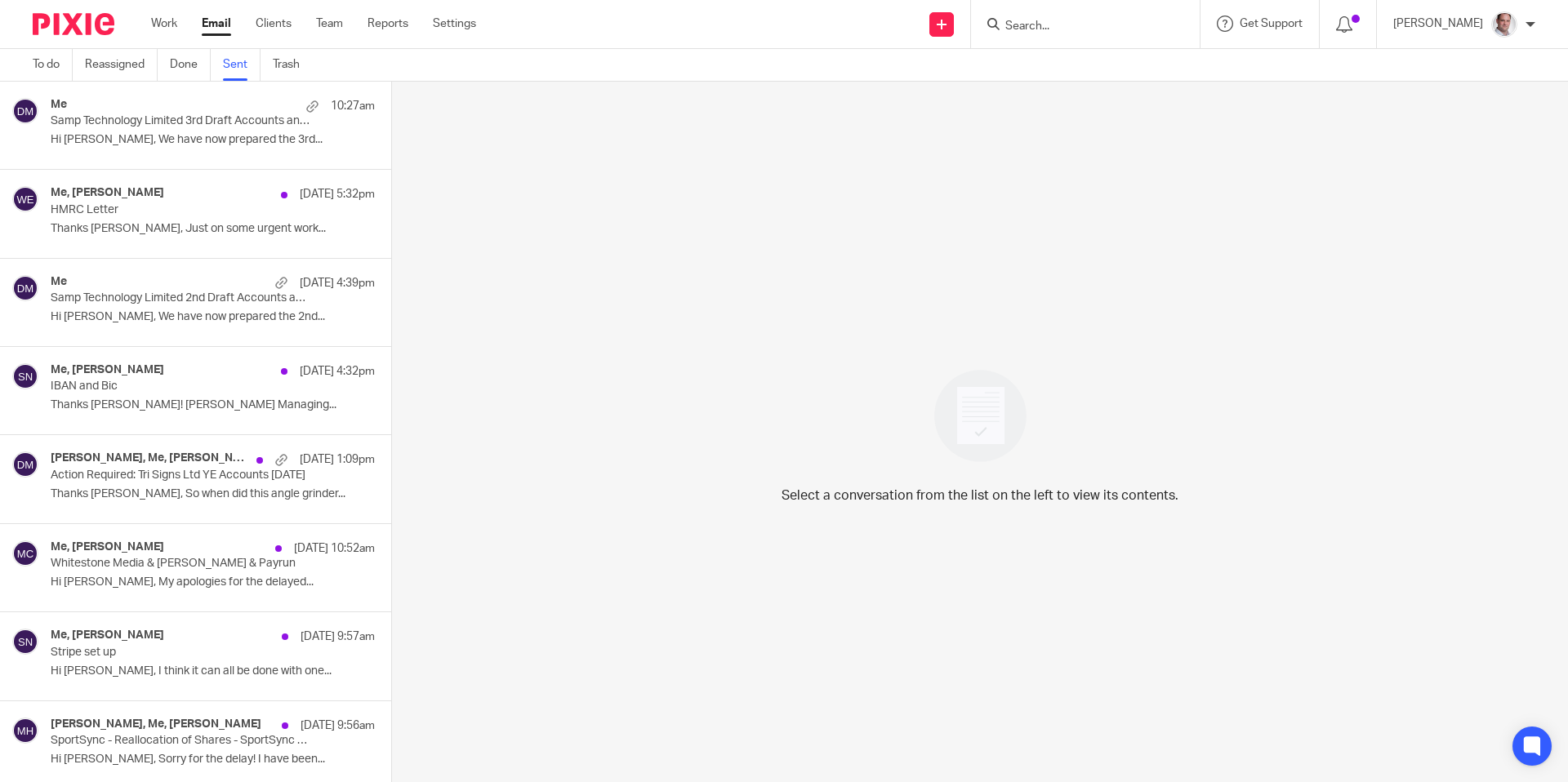
click at [222, 132] on div "Me 10:27am Samp Technology Limited 3rd Draft Accounts and Corporation Tax Retur…" at bounding box center [213, 125] width 324 height 55
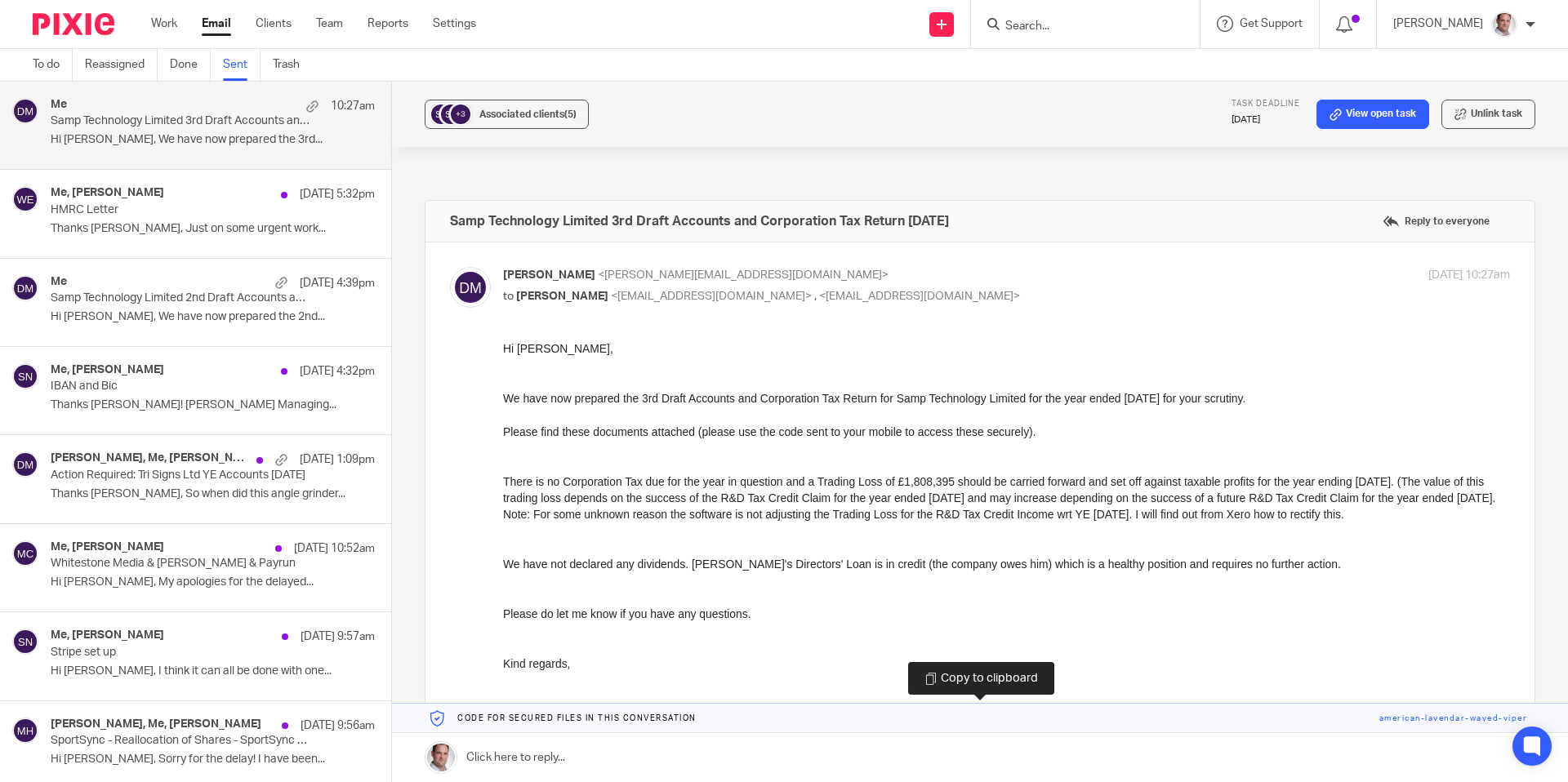
click at [1428, 722] on link at bounding box center [980, 719] width 1176 height 30
